Goal: Information Seeking & Learning: Understand process/instructions

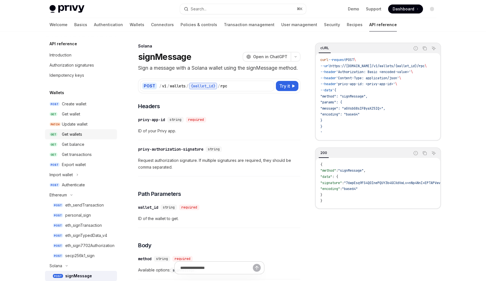
scroll to position [67, 0]
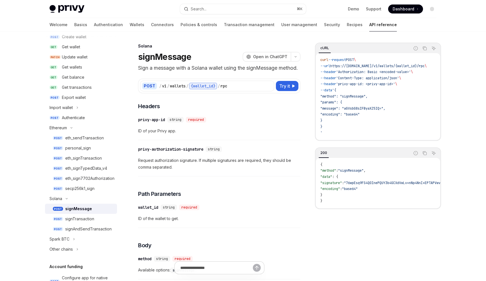
drag, startPoint x: 122, startPoint y: 20, endPoint x: 119, endPoint y: 20, distance: 3.1
click at [122, 20] on div "Welcome Basics Authentication Wallets Connectors Policies & controls Transactio…" at bounding box center [222, 24] width 347 height 13
click at [130, 20] on link "Wallets" at bounding box center [137, 24] width 15 height 13
type textarea "*"
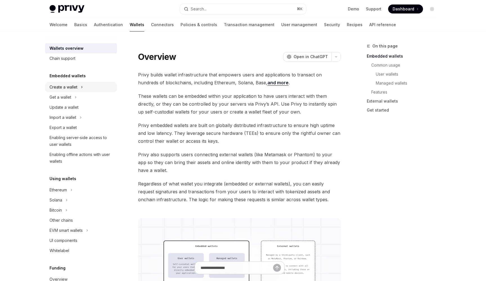
click at [78, 88] on button "Create a wallet" at bounding box center [81, 87] width 72 height 10
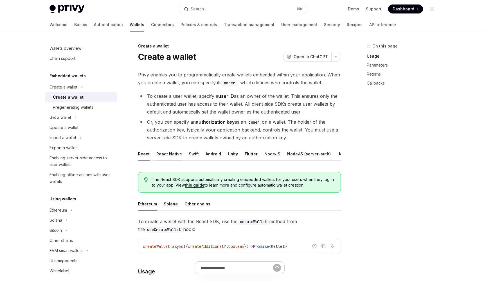
click at [176, 153] on div "React Native" at bounding box center [169, 153] width 26 height 13
type textarea "*"
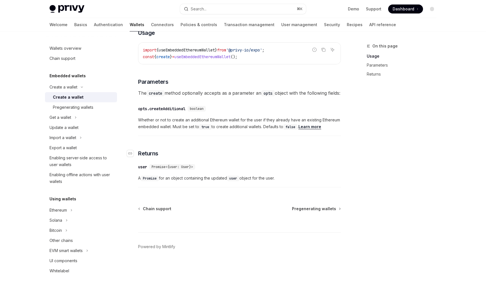
scroll to position [246, 0]
click at [227, 11] on button "Search... ⌘ K" at bounding box center [243, 9] width 126 height 10
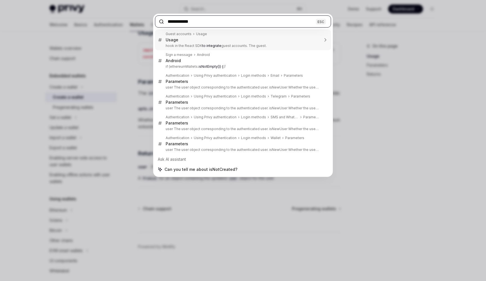
type input "**********"
click at [375, 82] on div "**********" at bounding box center [243, 140] width 486 height 281
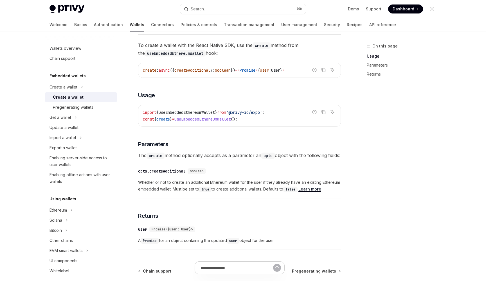
scroll to position [175, 0]
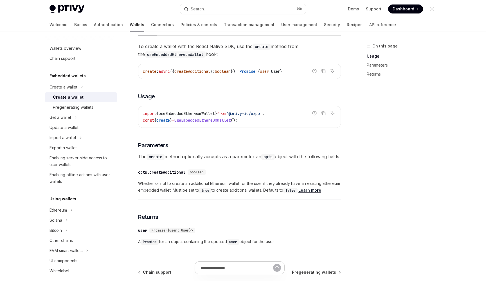
click at [231, 121] on span "useEmbeddedEthereumWallet" at bounding box center [202, 120] width 56 height 5
click at [82, 111] on link "Pregenerating wallets" at bounding box center [81, 107] width 72 height 10
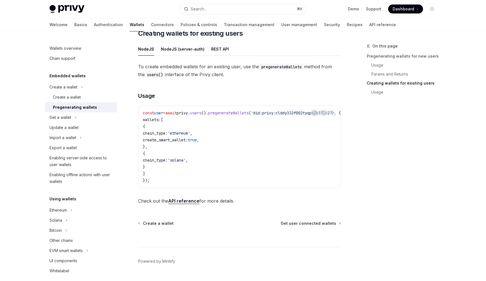
scroll to position [298, 0]
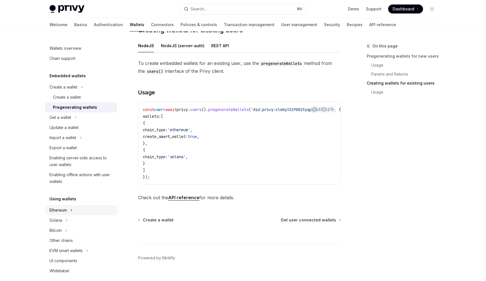
click at [63, 213] on div "Ethereum" at bounding box center [57, 210] width 17 height 7
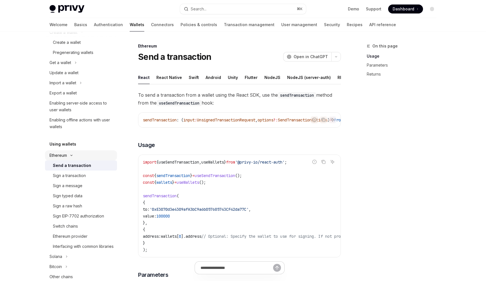
scroll to position [68, 0]
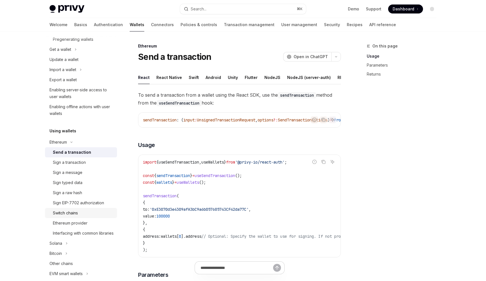
click at [63, 213] on div "Switch chains" at bounding box center [65, 213] width 25 height 7
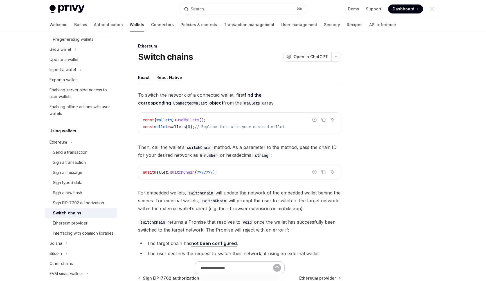
click at [63, 213] on div "Switch chains" at bounding box center [67, 213] width 28 height 7
click at [157, 80] on div "React Native" at bounding box center [169, 77] width 26 height 13
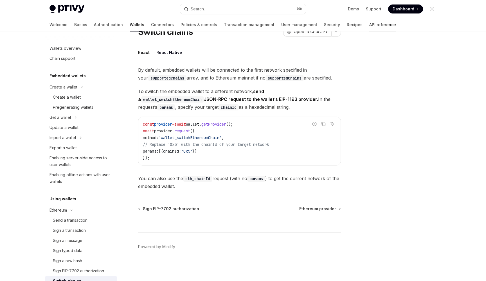
click at [369, 26] on link "API reference" at bounding box center [382, 24] width 27 height 13
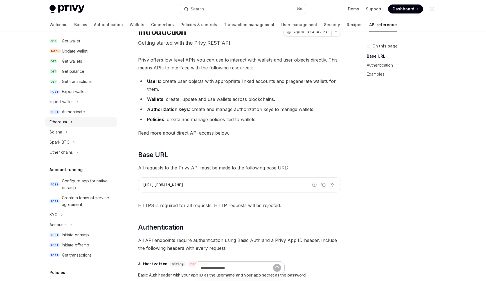
scroll to position [85, 0]
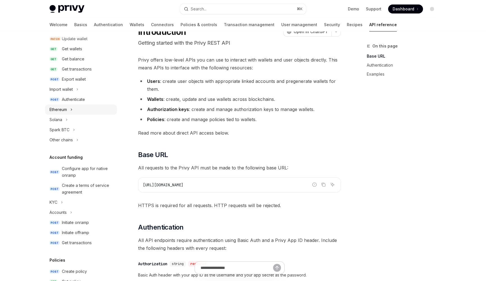
click at [71, 113] on button "Ethereum" at bounding box center [81, 110] width 72 height 10
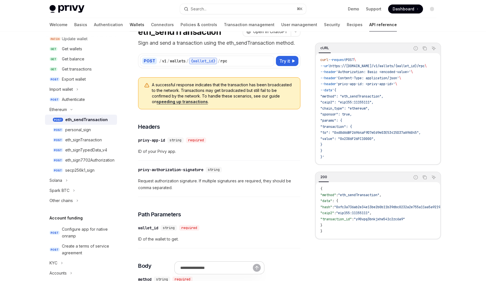
click at [130, 24] on link "Wallets" at bounding box center [137, 24] width 15 height 13
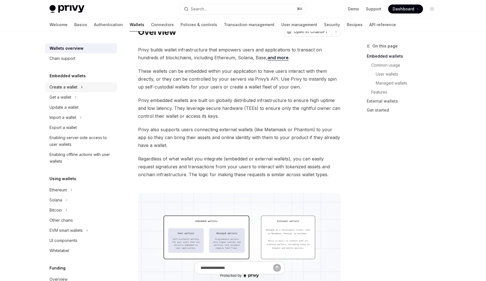
click at [81, 88] on icon "Toggle Create a wallet section" at bounding box center [82, 87] width 2 height 7
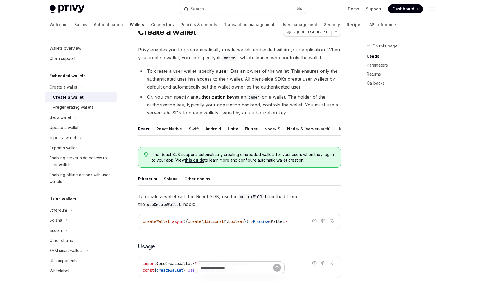
click at [166, 125] on div "React Native" at bounding box center [169, 128] width 26 height 13
type textarea "*"
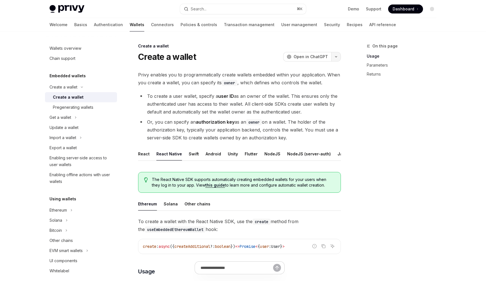
click at [334, 55] on button "button" at bounding box center [336, 57] width 10 height 10
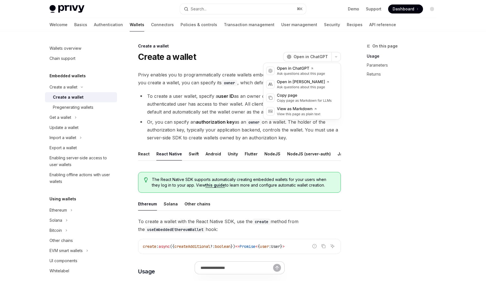
click at [261, 56] on div "Create a wallet OpenAI Open in ChatGPT" at bounding box center [239, 57] width 203 height 10
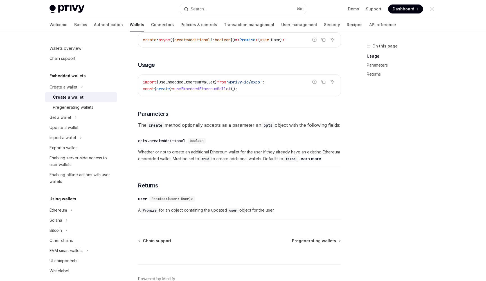
scroll to position [208, 0]
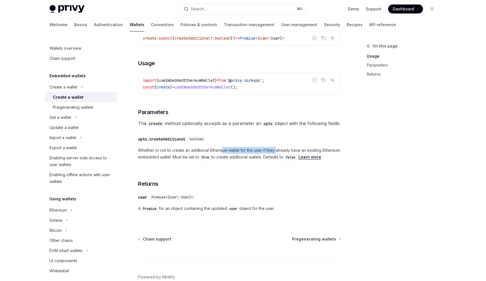
drag, startPoint x: 220, startPoint y: 160, endPoint x: 275, endPoint y: 157, distance: 54.9
click at [275, 157] on span "Whether or not to create an additional Ethereum wallet for the user if they alr…" at bounding box center [239, 153] width 203 height 13
click at [200, 157] on span "Whether or not to create an additional Ethereum wallet for the user if they alr…" at bounding box center [239, 153] width 203 height 13
